Goal: Navigation & Orientation: Find specific page/section

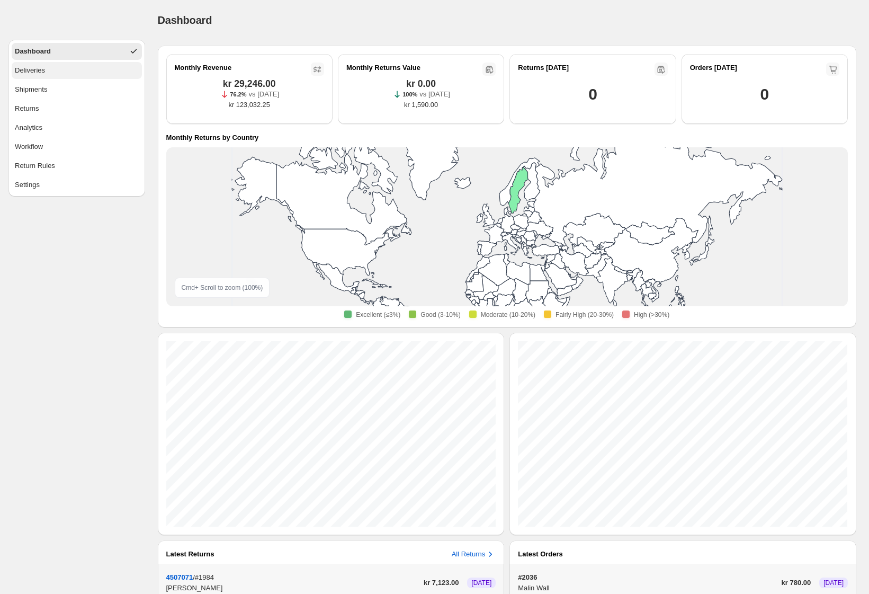
click at [104, 68] on button "Deliveries" at bounding box center [77, 70] width 130 height 17
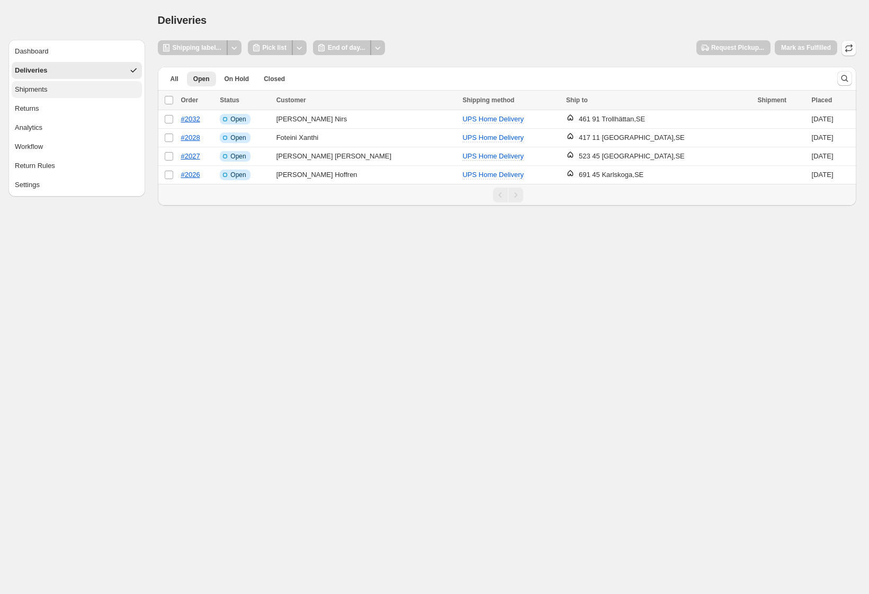
click at [86, 89] on button "Shipments" at bounding box center [77, 89] width 130 height 17
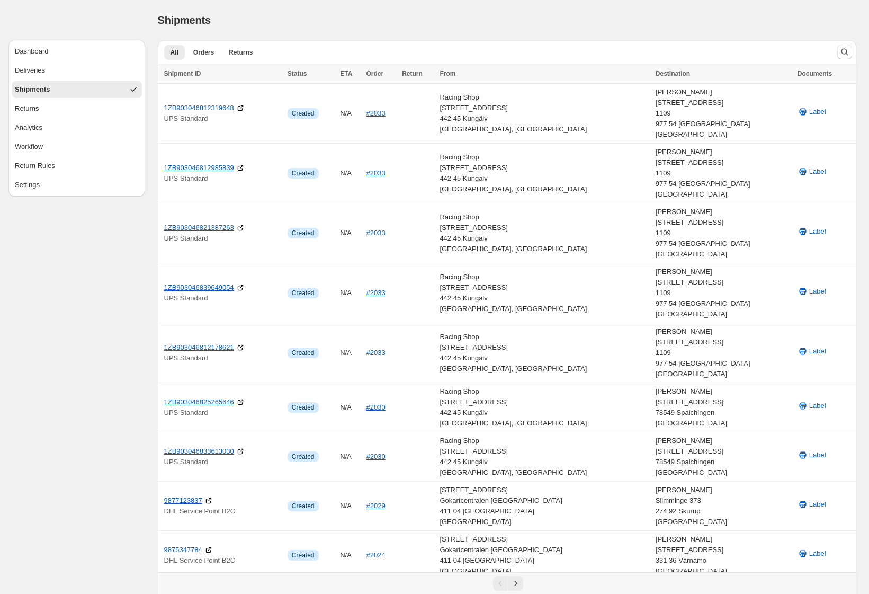
click at [625, 1] on div "Shipments. This page is ready Shipments" at bounding box center [507, 20] width 699 height 40
click at [83, 53] on button "Dashboard" at bounding box center [77, 51] width 130 height 17
